Goal: Information Seeking & Learning: Learn about a topic

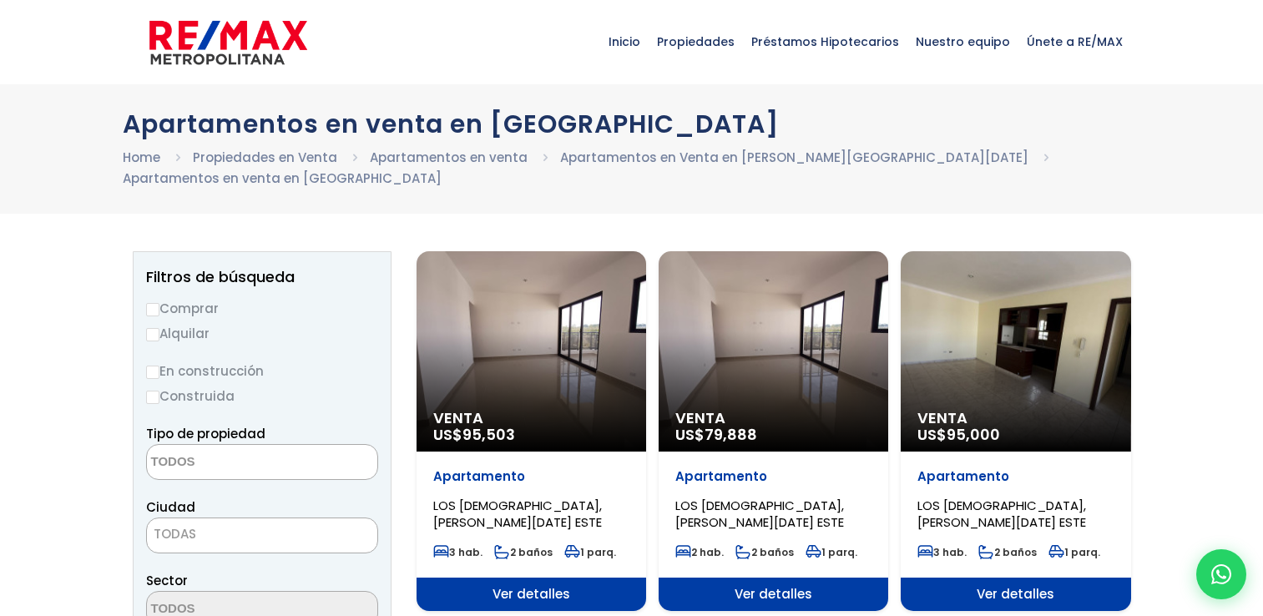
select select
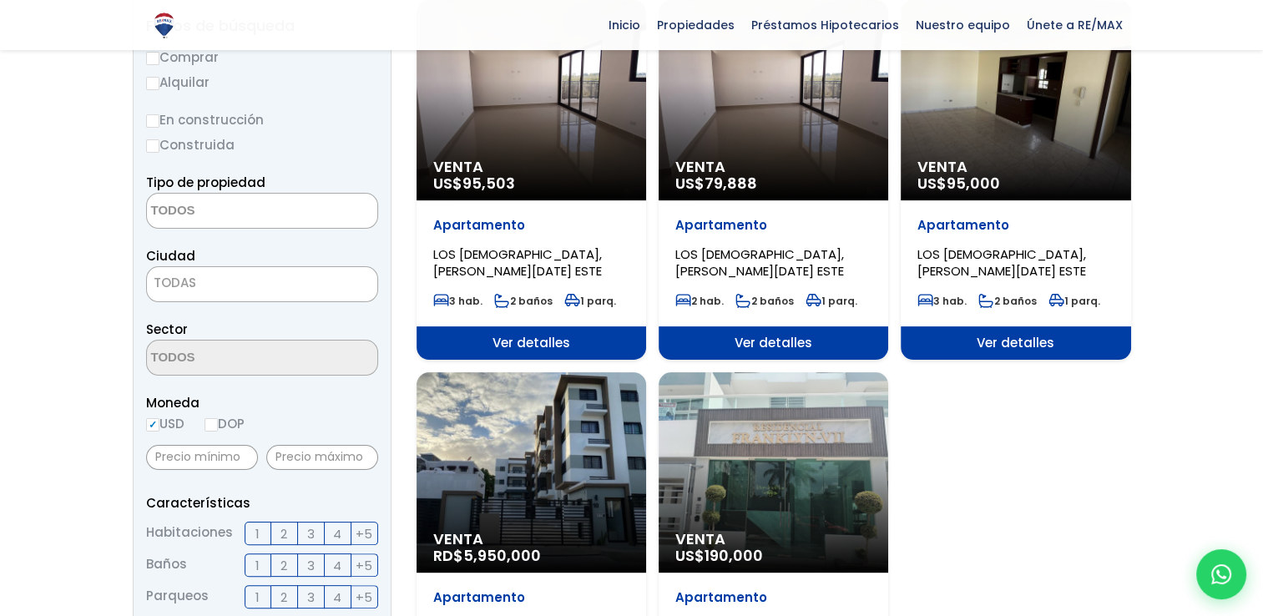
scroll to position [417, 0]
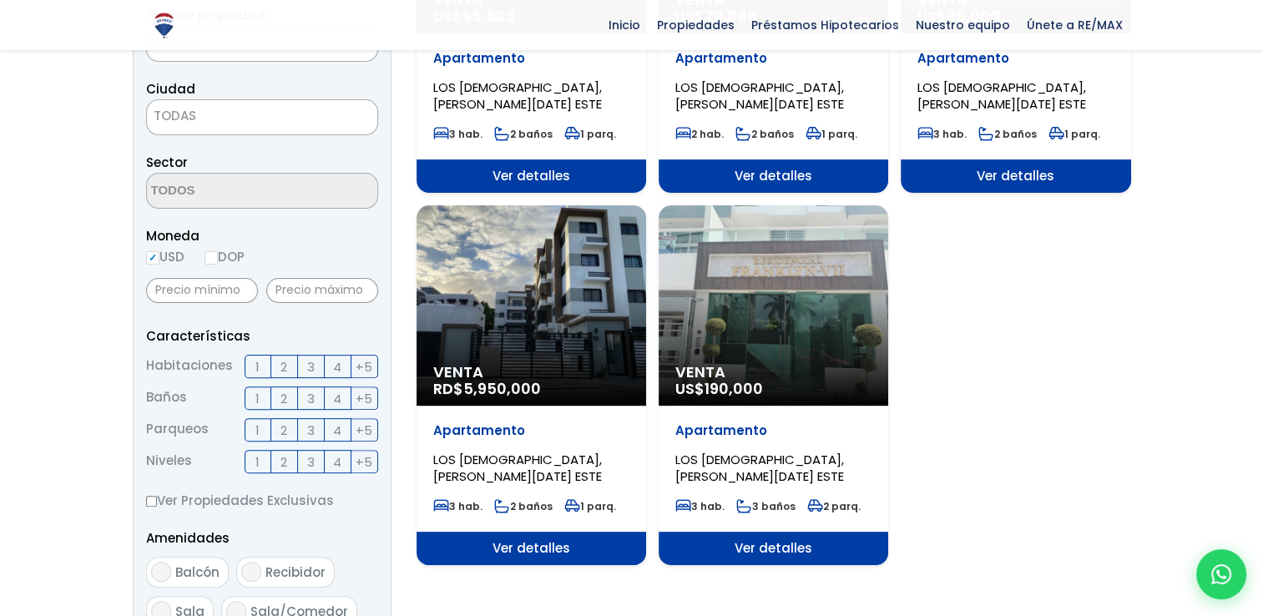
click at [522, 305] on div "Venta RD$ 5,950,000" at bounding box center [531, 305] width 230 height 200
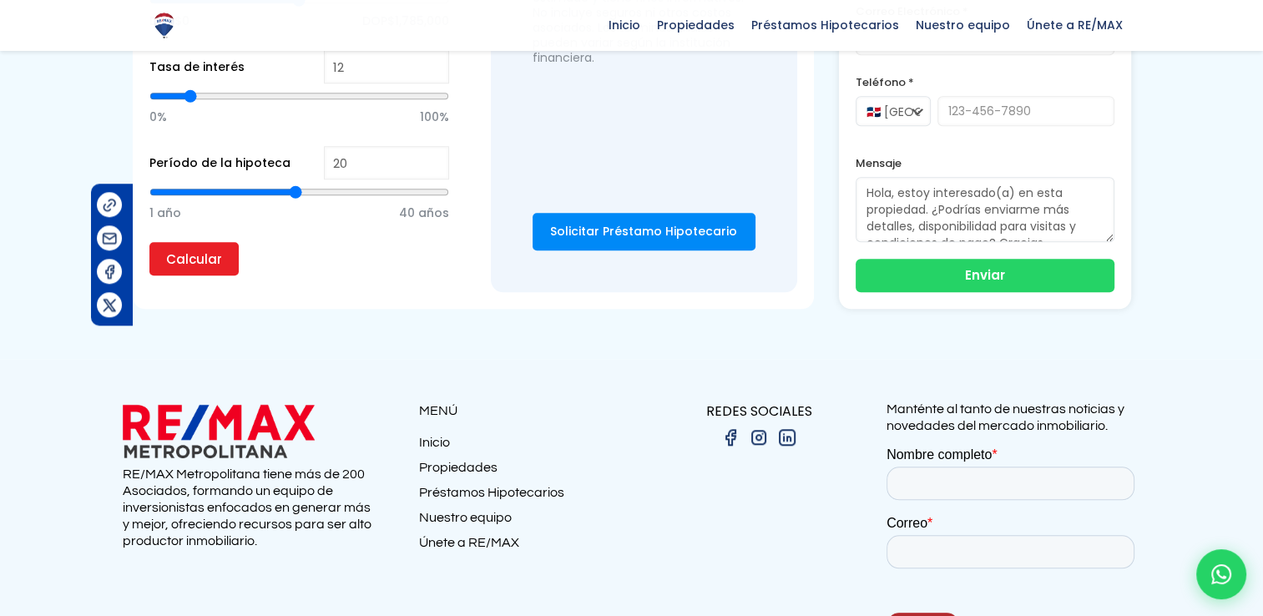
scroll to position [1496, 0]
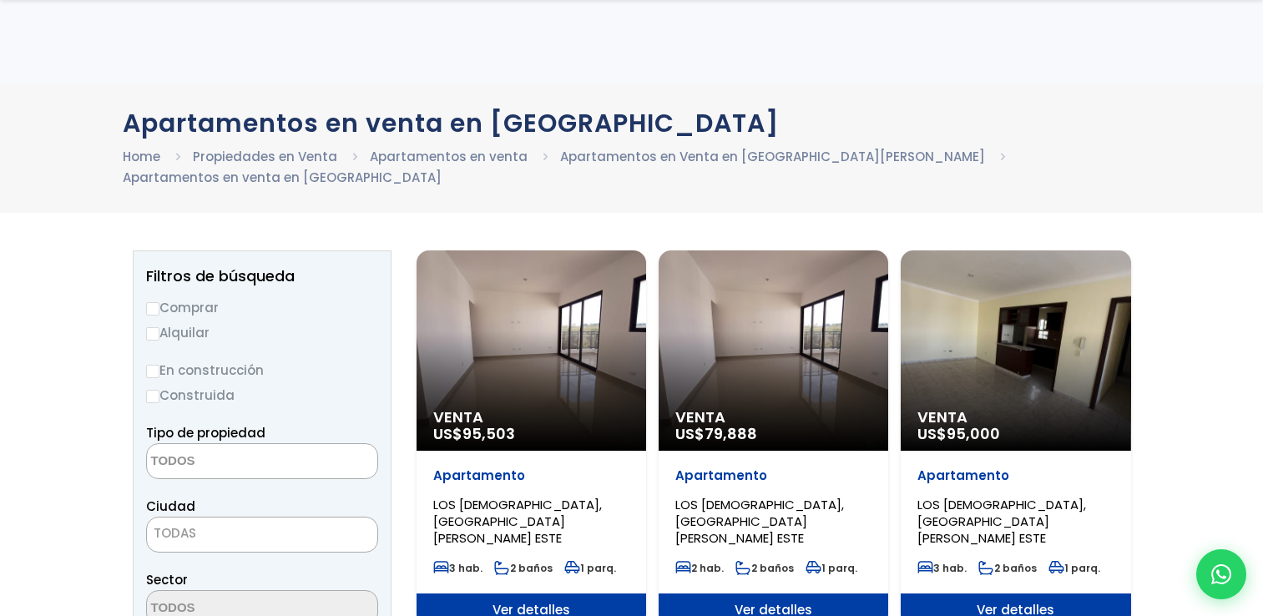
select select
